Goal: Navigation & Orientation: Find specific page/section

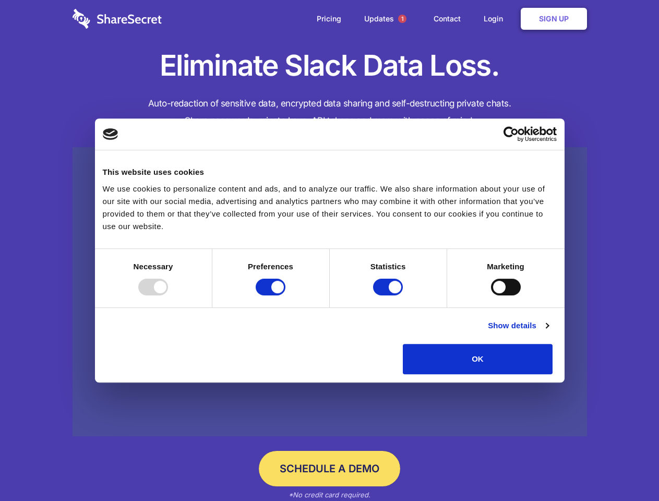
click at [168, 295] on div at bounding box center [153, 286] width 30 height 17
click at [285, 295] on input "Preferences" at bounding box center [271, 286] width 30 height 17
checkbox input "false"
click at [389, 295] on input "Statistics" at bounding box center [388, 286] width 30 height 17
checkbox input "false"
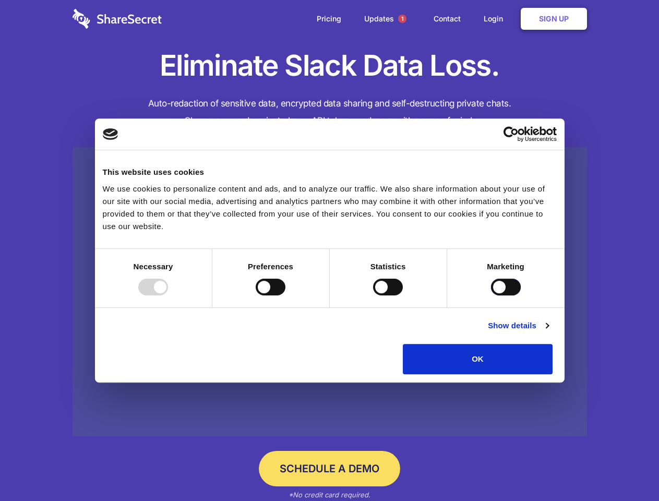
click at [491, 295] on input "Marketing" at bounding box center [506, 286] width 30 height 17
checkbox input "true"
click at [548, 332] on link "Show details" at bounding box center [518, 325] width 60 height 13
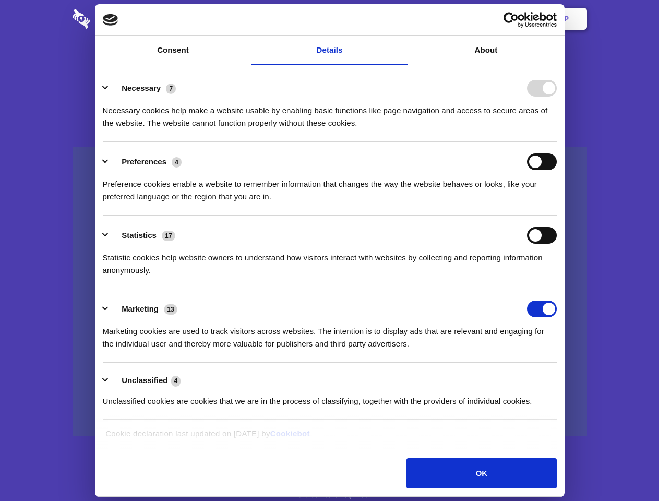
click at [556, 129] on div "Necessary cookies help make a website usable by enabling basic functions like p…" at bounding box center [330, 112] width 454 height 33
click at [402, 19] on span "1" at bounding box center [402, 19] width 8 height 8
